Goal: Task Accomplishment & Management: Use online tool/utility

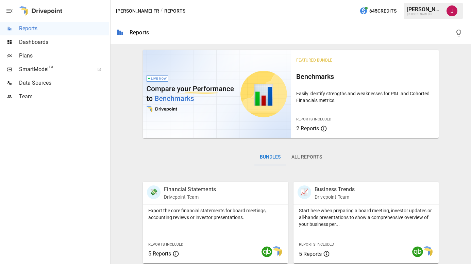
click at [34, 55] on span "Plans" at bounding box center [64, 56] width 90 height 8
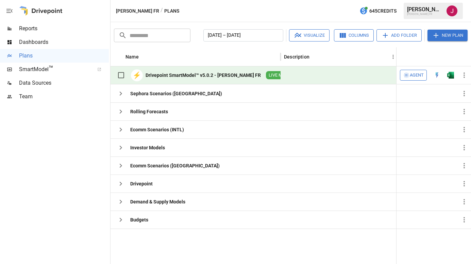
click at [168, 81] on div "⚡ Drivepoint SmartModel™ v5.0.2 - [PERSON_NAME] FR LIVE MODEL" at bounding box center [205, 75] width 182 height 14
click at [296, 81] on div at bounding box center [340, 75] width 119 height 18
click at [266, 76] on span "LIVE MODEL" at bounding box center [281, 75] width 30 height 6
click at [178, 80] on div "⚡ Drivepoint SmartModel™ v5.0.2 - [PERSON_NAME] FR LIVE MODEL" at bounding box center [205, 75] width 182 height 14
click at [266, 77] on span "LIVE MODEL" at bounding box center [281, 75] width 30 height 6
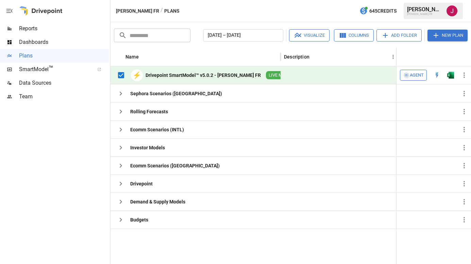
click at [313, 76] on div at bounding box center [340, 75] width 119 height 18
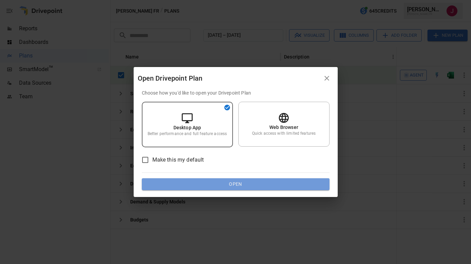
click at [212, 185] on button "Open" at bounding box center [236, 184] width 188 height 12
